Goal: Task Accomplishment & Management: Manage account settings

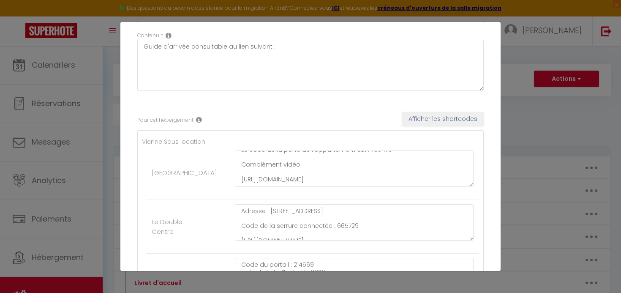
scroll to position [64, 0]
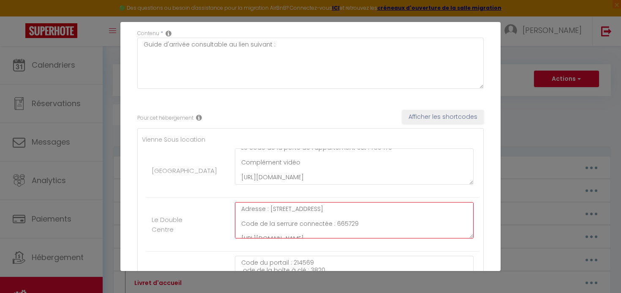
click at [349, 225] on textarea "Adresse : [STREET_ADDRESS] Code de la serrure connectée : 665729 [URL][DOMAIN_N…" at bounding box center [354, 220] width 239 height 36
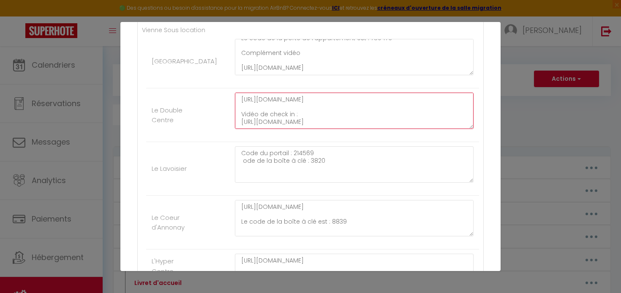
scroll to position [179, 0]
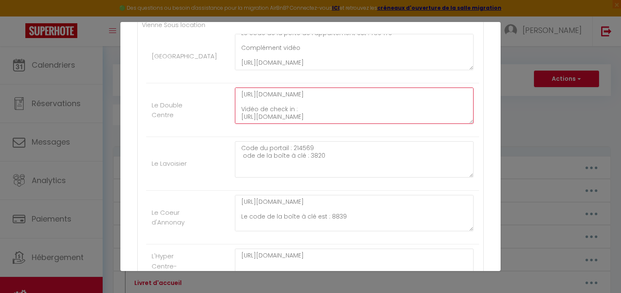
type textarea "Adresse : [STREET_ADDRESS] Code de la serrure connectée : [URL][DOMAIN_NAME] Vi…"
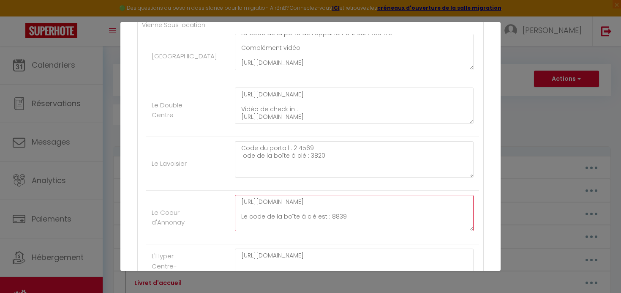
click at [305, 220] on textarea "[URL][DOMAIN_NAME] Le code de la boîte à clé est : 8839 Video [URL][DOMAIN_NAME]" at bounding box center [354, 213] width 239 height 36
click at [334, 207] on textarea "[URL][DOMAIN_NAME] Le code de la boîte à clé est : 8839 Video [URL][DOMAIN_NAME]" at bounding box center [354, 213] width 239 height 36
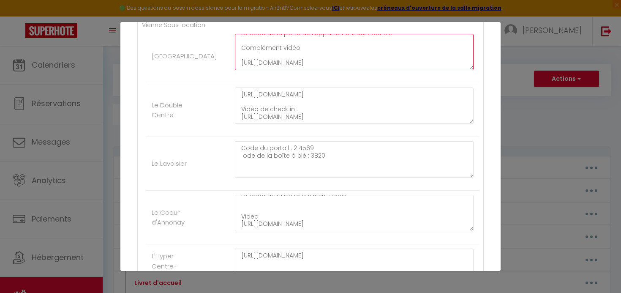
click at [329, 55] on textarea "[URL][DOMAIN_NAME] Le code de la porte de l'appartement est : 759476 Complément…" at bounding box center [354, 52] width 239 height 36
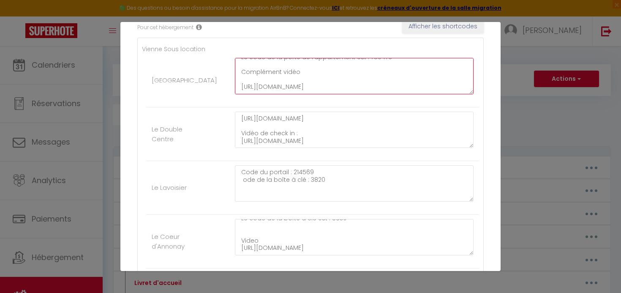
scroll to position [25, 0]
click at [383, 76] on textarea "[URL][DOMAIN_NAME] Le code de la porte de l'appartement est : 759476 Complément…" at bounding box center [354, 76] width 239 height 36
click at [380, 76] on textarea "[URL][DOMAIN_NAME] Le code de la porte de l'appartement est : 759476 Complément…" at bounding box center [354, 76] width 239 height 36
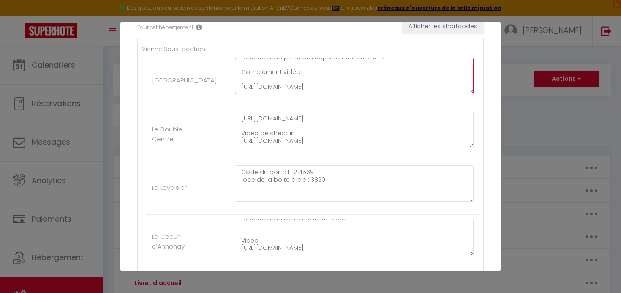
click at [363, 76] on textarea "[URL][DOMAIN_NAME] Le code de la porte de l'appartement est : 1945 Complément v…" at bounding box center [354, 76] width 239 height 36
click at [387, 78] on textarea "[URL][DOMAIN_NAME] Le code de la porte de l'appartement est : 61945 Complément …" at bounding box center [354, 76] width 239 height 36
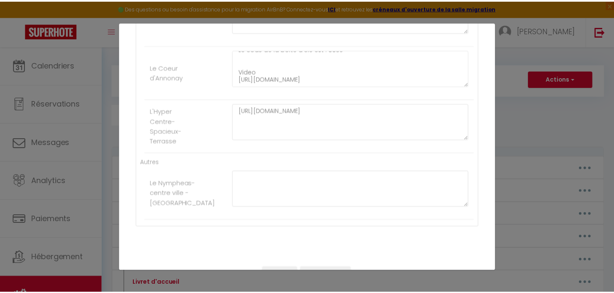
scroll to position [343, 0]
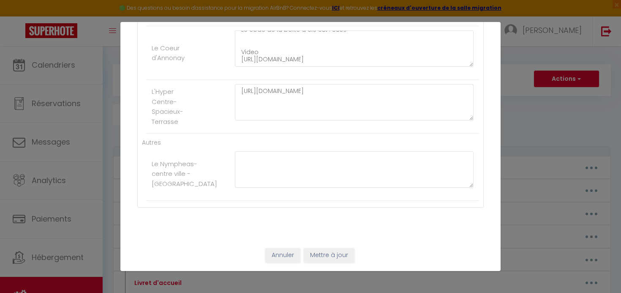
type textarea "[URL][DOMAIN_NAME] Le code de la porte de l'appartement est : 619451 Complément…"
click at [345, 253] on button "Mettre à jour" at bounding box center [329, 255] width 51 height 14
